Goal: Information Seeking & Learning: Find specific fact

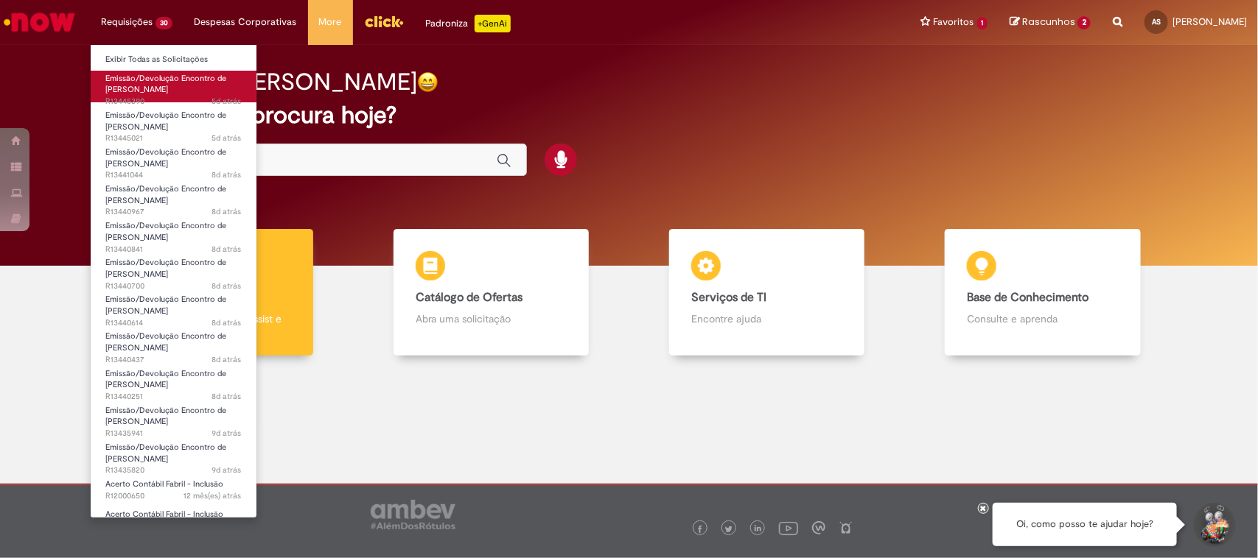
click at [141, 86] on span "Emissão/Devolução Encontro de [PERSON_NAME]" at bounding box center [165, 84] width 121 height 23
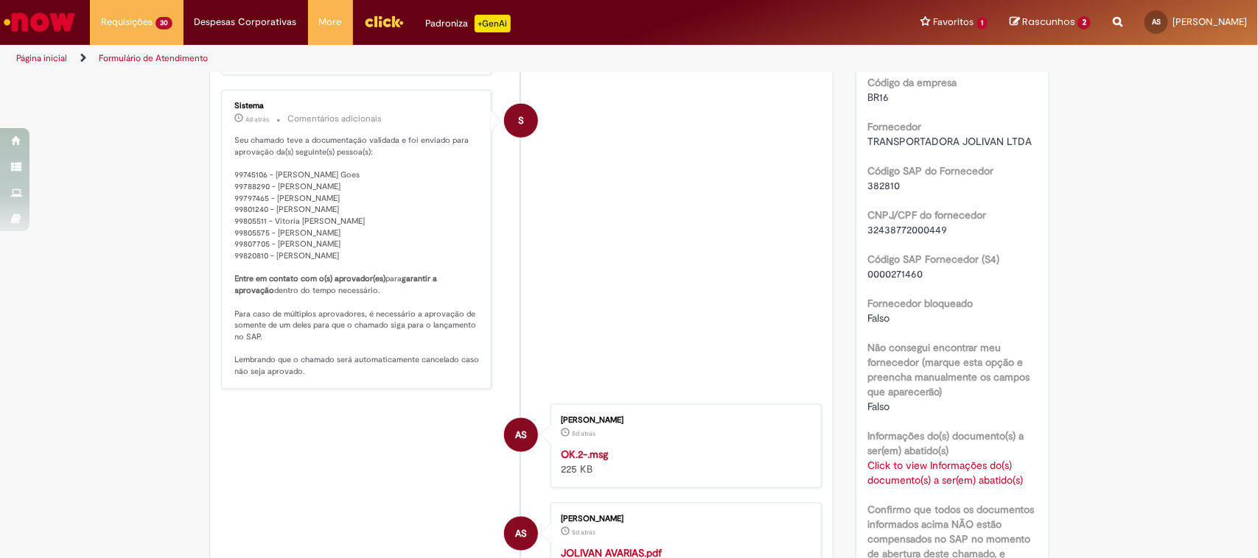
scroll to position [914, 0]
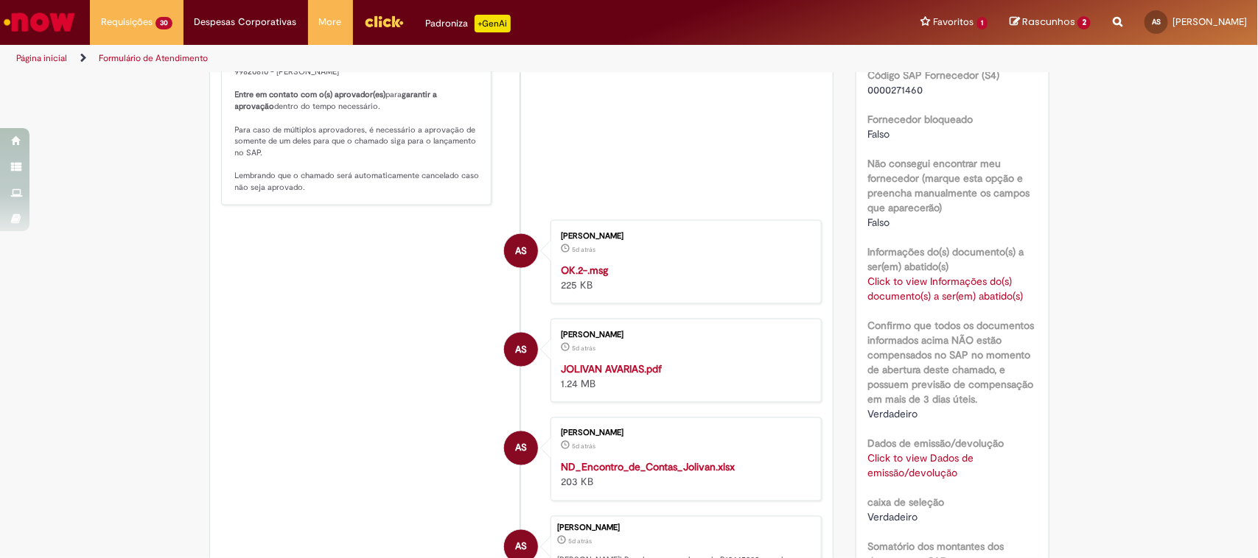
click at [922, 286] on link "Click to view Informações do(s) documento(s) a ser(em) abatido(s)" at bounding box center [944, 289] width 155 height 28
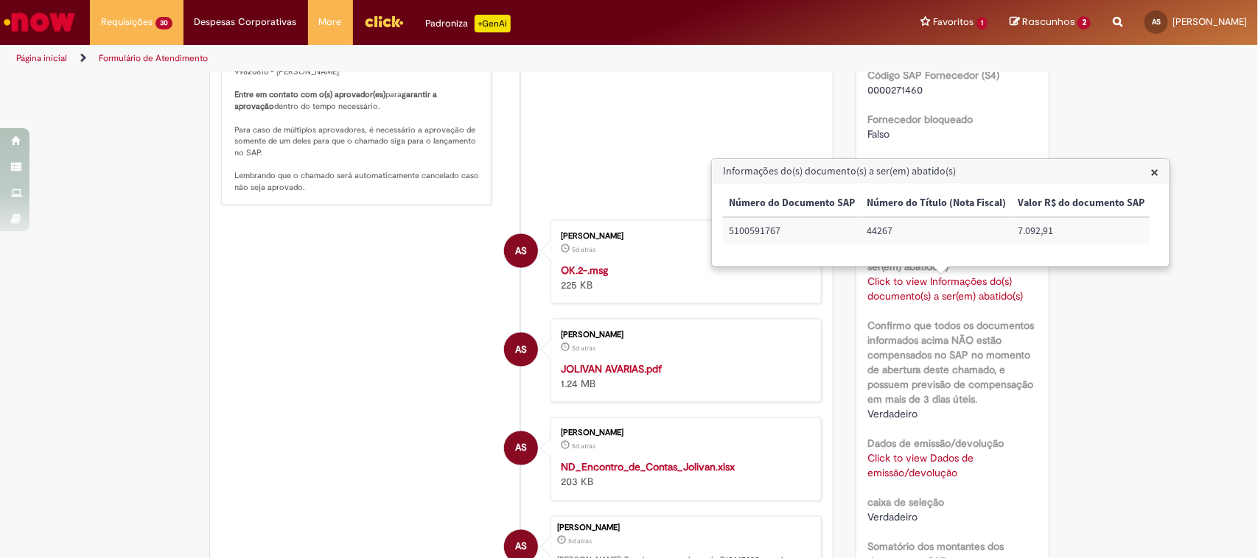
click at [915, 457] on link "Click to view Dados de emissão/devolução" at bounding box center [920, 466] width 106 height 28
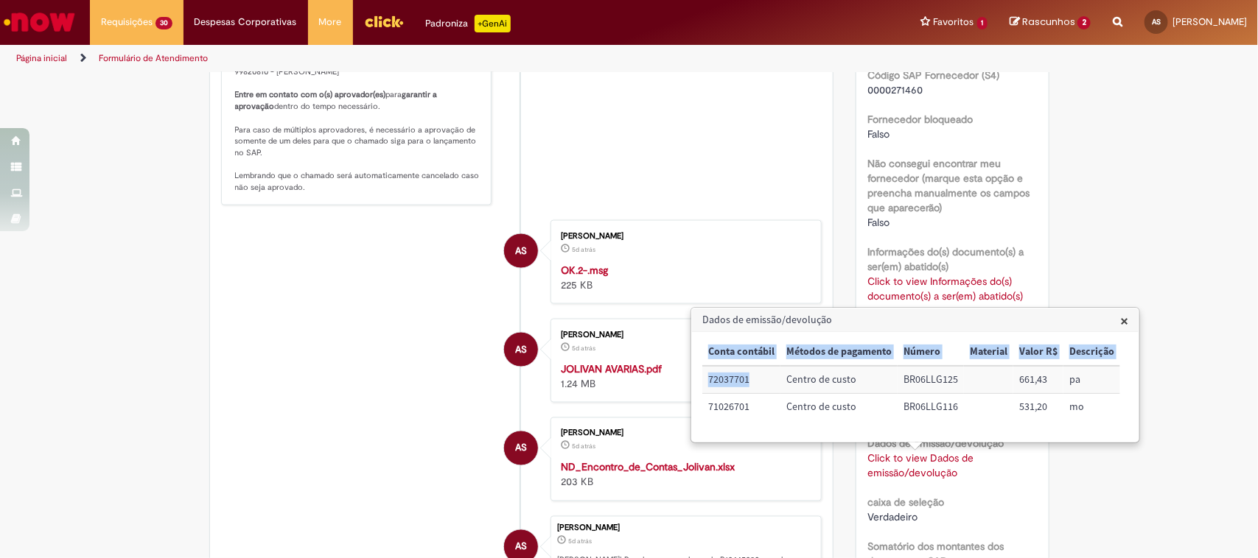
drag, startPoint x: 751, startPoint y: 377, endPoint x: 701, endPoint y: 379, distance: 50.1
click at [702, 379] on table "Conta contábil Métodos de pagamento Número Material Valor R$ Descrição 72037701…" at bounding box center [911, 380] width 418 height 82
click at [757, 388] on td "72037701" at bounding box center [741, 379] width 78 height 27
click at [739, 381] on td "72037701" at bounding box center [741, 379] width 78 height 27
drag, startPoint x: 750, startPoint y: 379, endPoint x: 707, endPoint y: 382, distance: 42.8
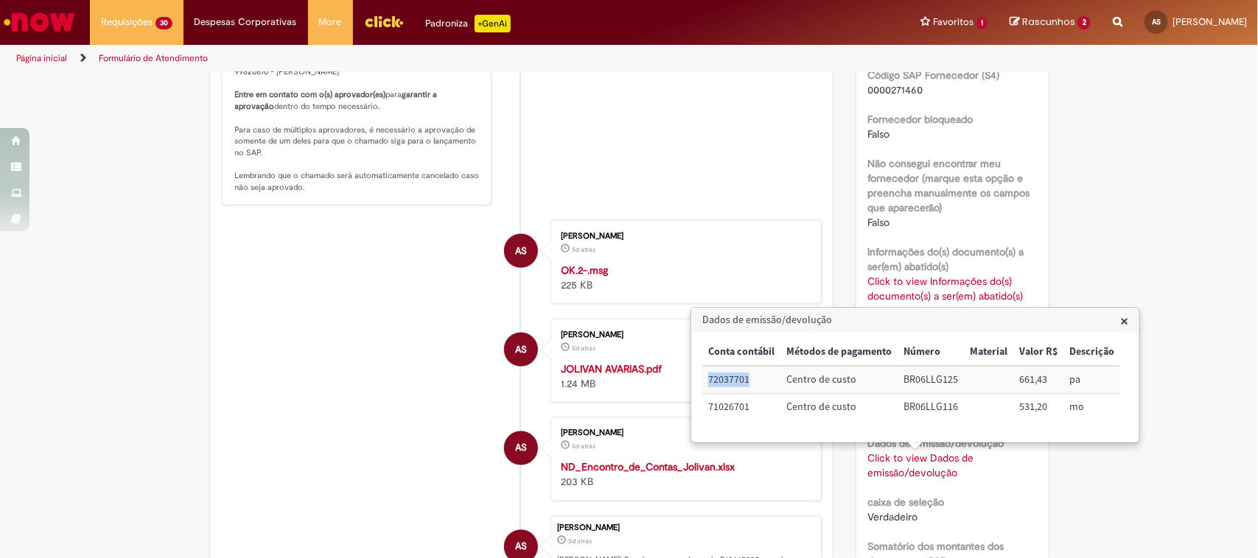
click at [707, 382] on td "72037701" at bounding box center [741, 379] width 78 height 27
copy td "72037701"
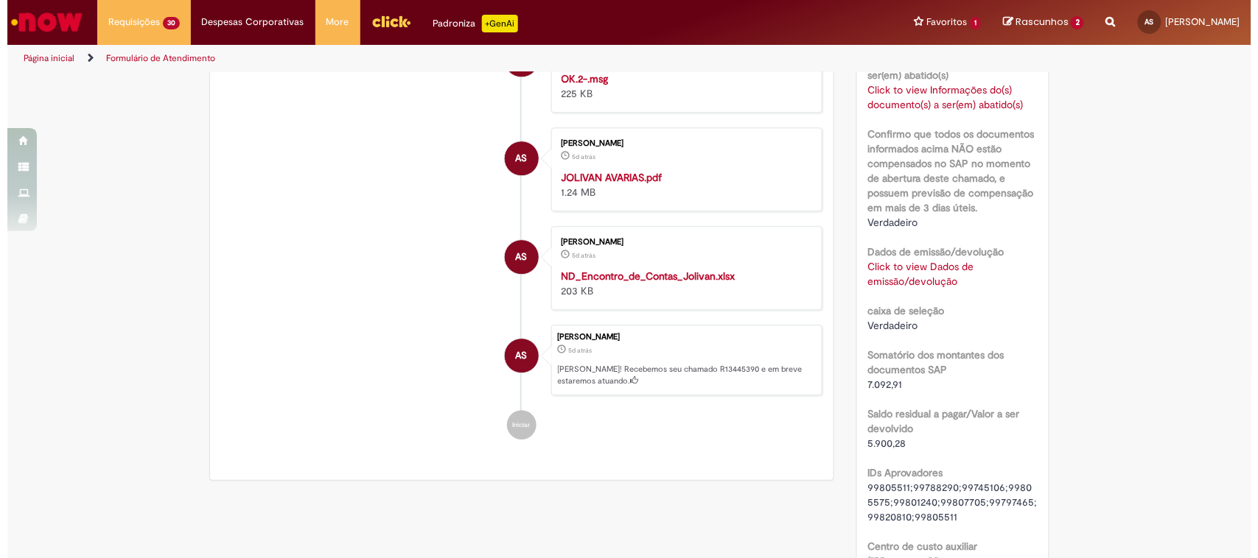
scroll to position [1013, 0]
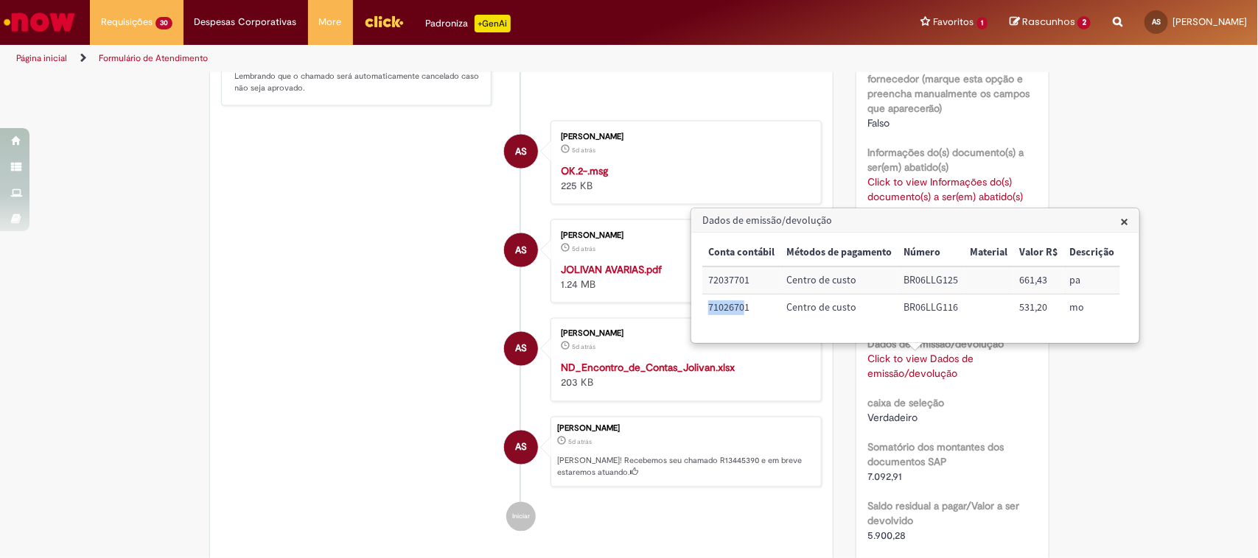
drag, startPoint x: 746, startPoint y: 308, endPoint x: 704, endPoint y: 312, distance: 42.9
click at [704, 312] on td "71026701" at bounding box center [741, 308] width 78 height 27
drag, startPoint x: 755, startPoint y: 304, endPoint x: 707, endPoint y: 310, distance: 48.2
click at [707, 310] on td "71026701" at bounding box center [741, 308] width 78 height 27
copy td "71026701"
